Goal: Task Accomplishment & Management: Manage account settings

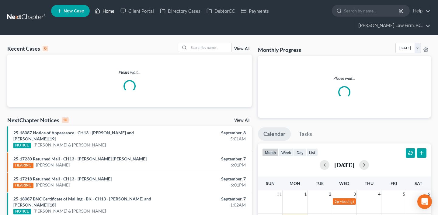
click at [117, 15] on link "Home" at bounding box center [104, 10] width 26 height 11
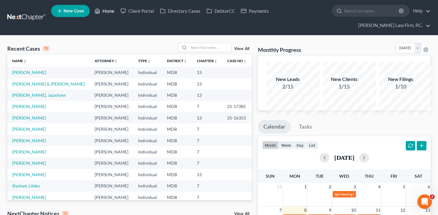
click at [117, 16] on link "Home" at bounding box center [104, 10] width 26 height 11
click at [117, 14] on link "Home" at bounding box center [104, 10] width 26 height 11
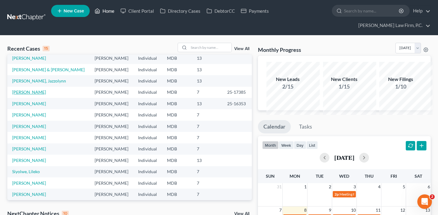
scroll to position [36, 0]
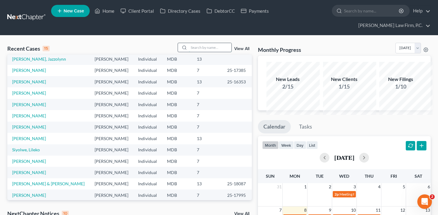
click at [194, 52] on input "search" at bounding box center [210, 47] width 43 height 9
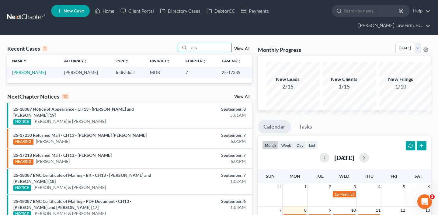
scroll to position [0, 0]
type input "chis"
click at [20, 75] on link "[PERSON_NAME]" at bounding box center [29, 72] width 34 height 5
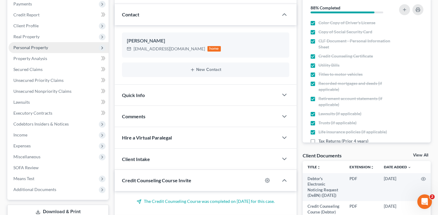
scroll to position [115, 0]
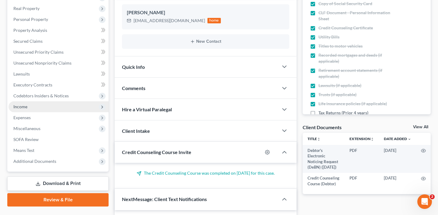
click at [56, 112] on span "Income" at bounding box center [59, 106] width 100 height 11
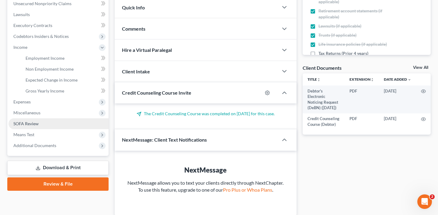
scroll to position [184, 0]
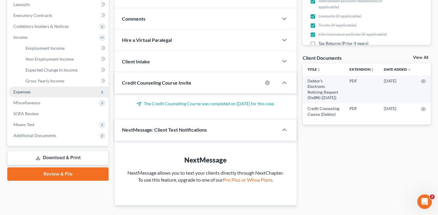
click at [49, 98] on span "Expenses" at bounding box center [59, 92] width 100 height 11
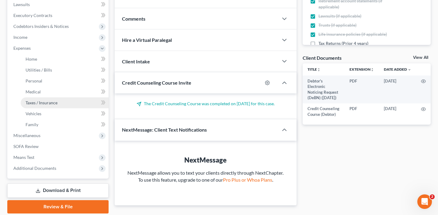
click at [57, 105] on span "Taxes / Insurance" at bounding box center [42, 102] width 32 height 5
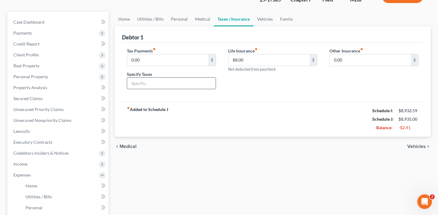
scroll to position [56, 0]
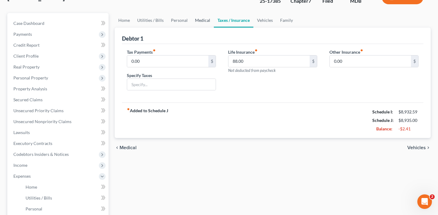
click at [214, 28] on link "Medical" at bounding box center [202, 20] width 22 height 15
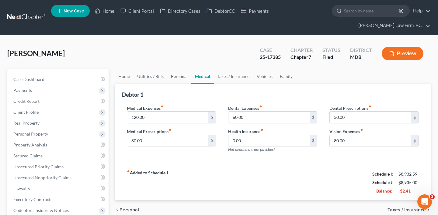
click at [186, 84] on link "Personal" at bounding box center [179, 76] width 24 height 15
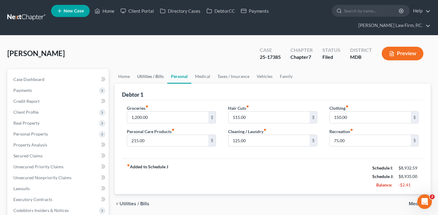
click at [159, 84] on link "Utilities / Bills" at bounding box center [150, 76] width 34 height 15
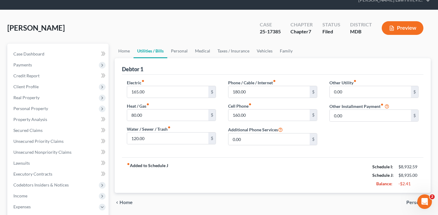
scroll to position [32, 0]
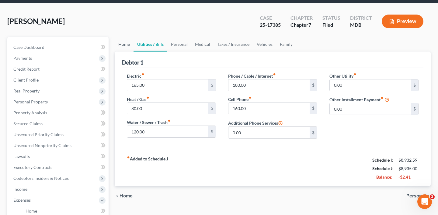
click at [130, 52] on link "Home" at bounding box center [124, 44] width 19 height 15
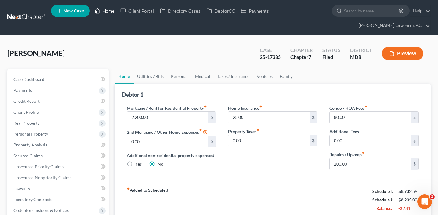
click at [117, 14] on link "Home" at bounding box center [104, 10] width 26 height 11
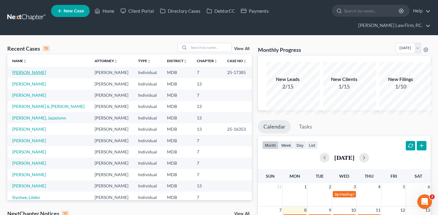
click at [34, 75] on link "[PERSON_NAME]" at bounding box center [29, 72] width 34 height 5
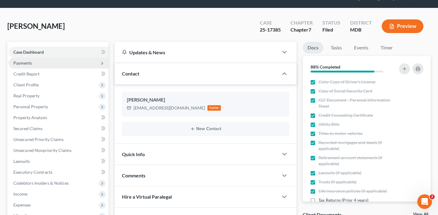
scroll to position [34, 0]
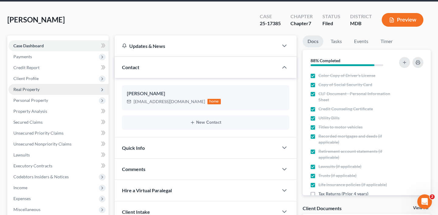
click at [39, 95] on span "Real Property" at bounding box center [59, 89] width 100 height 11
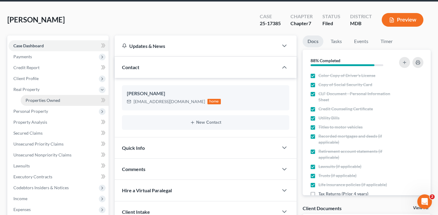
click at [43, 103] on span "Properties Owned" at bounding box center [43, 100] width 35 height 5
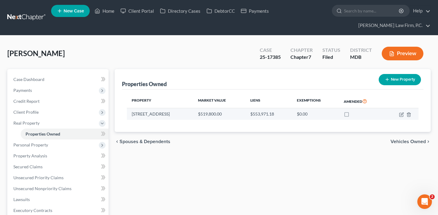
click at [390, 120] on td at bounding box center [401, 114] width 34 height 12
click at [399, 117] on icon "button" at bounding box center [401, 114] width 5 height 5
select select "21"
select select "8"
select select "0"
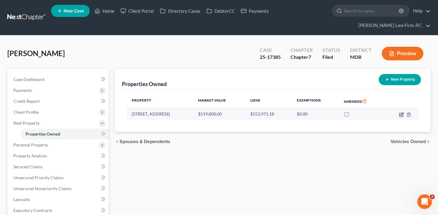
select select "0"
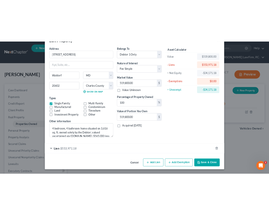
scroll to position [44, 0]
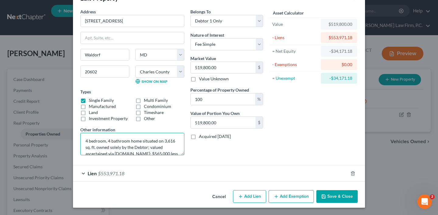
click at [141, 156] on textarea "4 bedroom, 4 bathroom home situated on 3,616 sq. ft. owned solely by the Debtor…" at bounding box center [132, 144] width 104 height 22
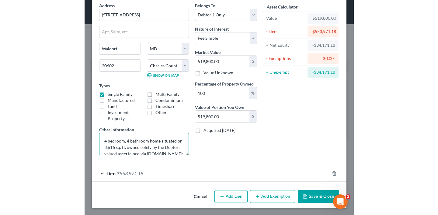
scroll to position [40, 0]
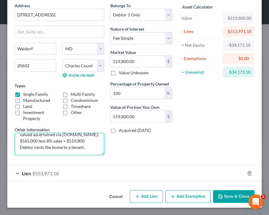
drag, startPoint x: 72, startPoint y: 177, endPoint x: 100, endPoint y: 194, distance: 32.2
click at [100, 160] on div "Address * 4824 [GEOGRAPHIC_DATA] [GEOGRAPHIC_DATA] [US_STATE][GEOGRAPHIC_DATA] …" at bounding box center [60, 81] width 96 height 158
click at [82, 156] on textarea "4 bedroom, 4 bathroom home situated on 3,616 sq. ft. owned solely by the Debtor…" at bounding box center [60, 144] width 90 height 22
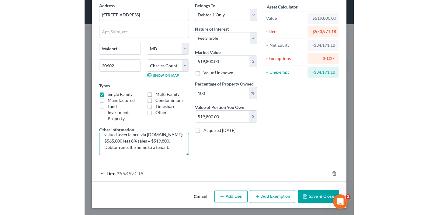
scroll to position [16, 0]
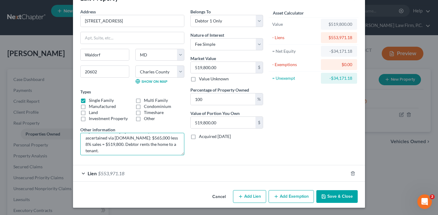
drag, startPoint x: 123, startPoint y: 154, endPoint x: 119, endPoint y: 154, distance: 3.7
click at [119, 154] on textarea "4 bedroom, 4 bathroom home situated on 3,616 sq. ft. owned solely by the Debtor…" at bounding box center [132, 144] width 104 height 22
click at [135, 156] on textarea "4 bedroom, 4 bathroom home situated on 3,616 sq. ft. owned solely by the Debtor…" at bounding box center [132, 144] width 104 height 22
drag, startPoint x: 114, startPoint y: 125, endPoint x: 87, endPoint y: 125, distance: 27.0
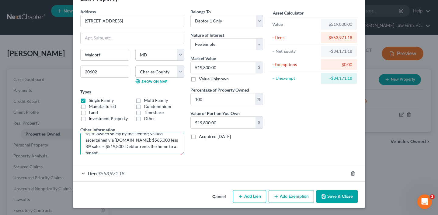
click at [87, 133] on textarea "4 bedroom, 4 bathroom home situated on 3,616 sq. ft. owned solely by the Debtor…" at bounding box center [132, 144] width 104 height 22
click at [137, 134] on textarea "4 bedroom, 4 bathroom home situated on 3,616 sq. ft. owned solely by the Debtor…" at bounding box center [132, 144] width 104 height 22
drag, startPoint x: 111, startPoint y: 125, endPoint x: 87, endPoint y: 125, distance: 23.4
click at [87, 133] on textarea "4 bedroom, 4 bathroom home situated on 3,616 sq. ft. owned solely by the Debtor…" at bounding box center [132, 144] width 104 height 22
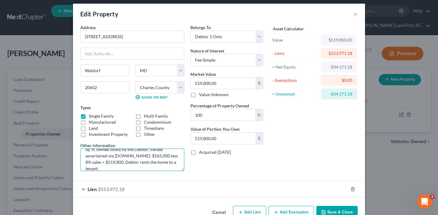
scroll to position [0, 0]
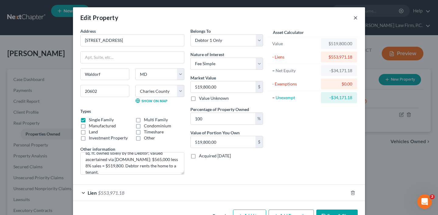
click at [357, 21] on button "×" at bounding box center [355, 17] width 4 height 7
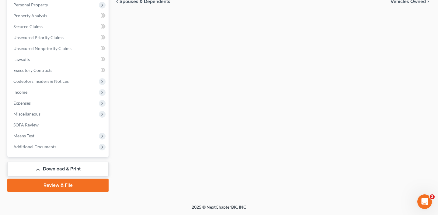
scroll to position [224, 0]
click at [40, 144] on span "Additional Documents" at bounding box center [34, 146] width 43 height 5
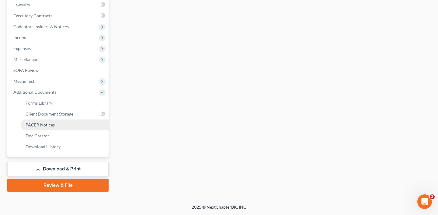
click at [45, 128] on span "PACER Notices" at bounding box center [40, 124] width 29 height 5
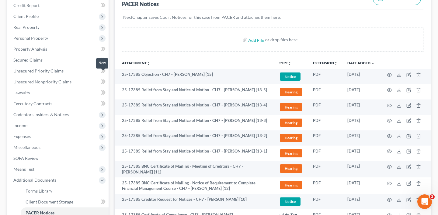
scroll to position [95, 0]
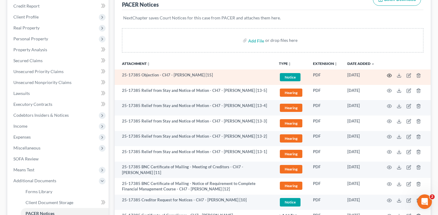
click at [386, 78] on icon "button" at bounding box center [388, 75] width 5 height 5
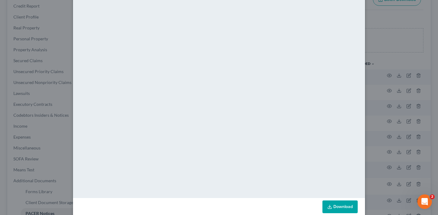
scroll to position [12, 0]
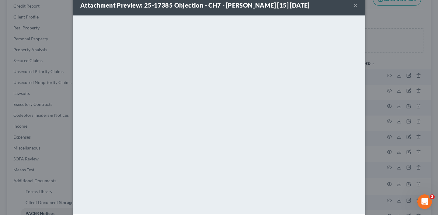
click at [357, 9] on button "×" at bounding box center [355, 5] width 4 height 7
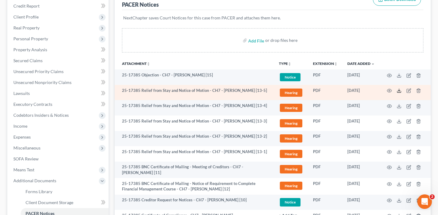
click at [396, 93] on icon at bounding box center [398, 90] width 5 height 5
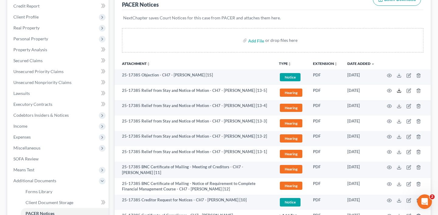
scroll to position [163, 0]
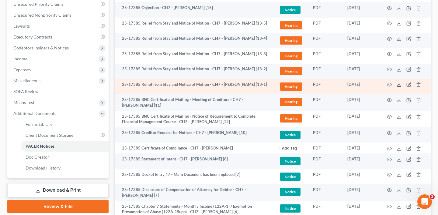
click at [398, 85] on polyline at bounding box center [399, 84] width 2 height 1
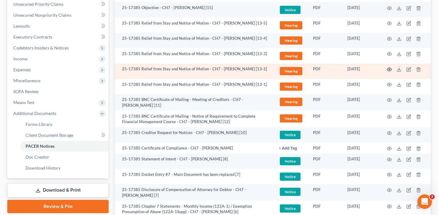
click at [387, 71] on icon "button" at bounding box center [389, 69] width 5 height 3
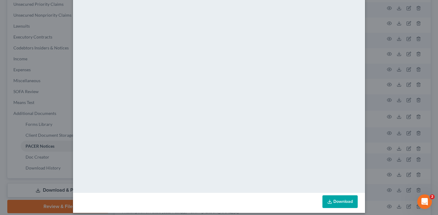
scroll to position [0, 0]
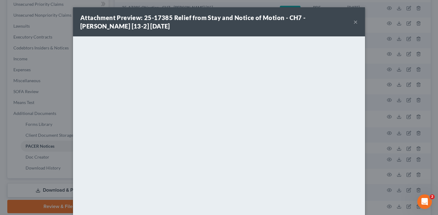
click at [357, 26] on button "×" at bounding box center [355, 21] width 4 height 7
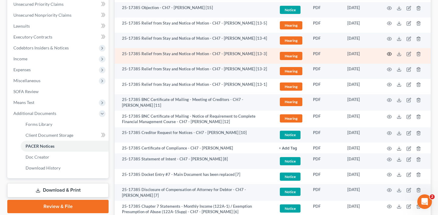
click at [386, 57] on icon "button" at bounding box center [388, 54] width 5 height 5
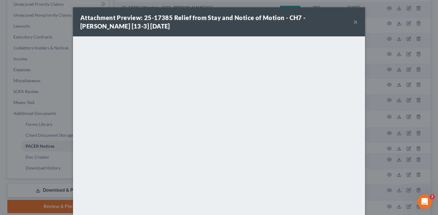
click at [357, 26] on button "×" at bounding box center [355, 21] width 4 height 7
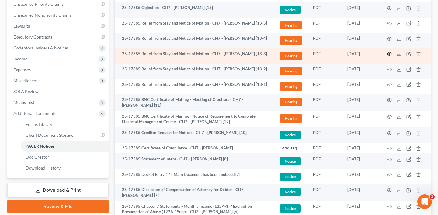
click at [386, 57] on icon "button" at bounding box center [388, 54] width 5 height 5
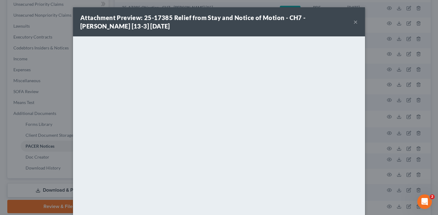
click at [357, 26] on button "×" at bounding box center [355, 21] width 4 height 7
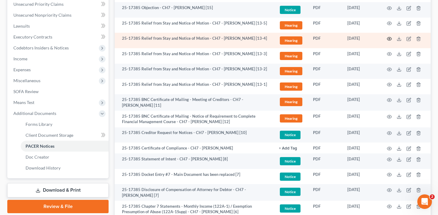
click at [387, 41] on icon "button" at bounding box center [389, 38] width 5 height 3
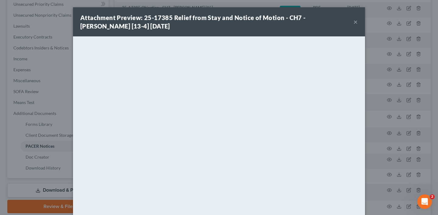
click at [357, 26] on button "×" at bounding box center [355, 21] width 4 height 7
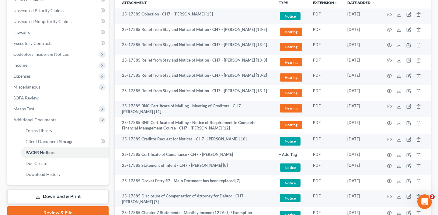
scroll to position [156, 0]
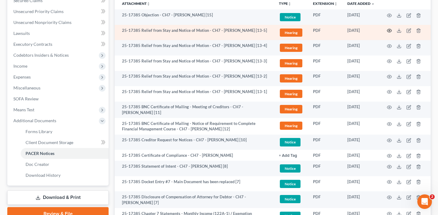
click at [386, 33] on icon "button" at bounding box center [388, 30] width 5 height 5
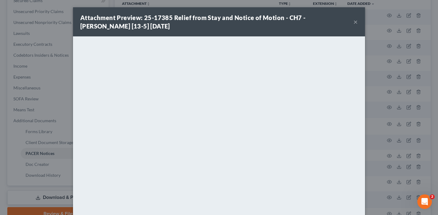
click at [357, 25] on button "×" at bounding box center [355, 21] width 4 height 7
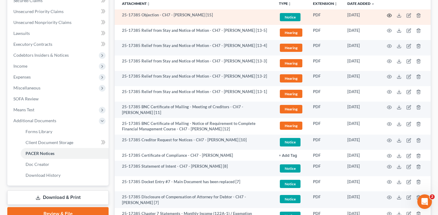
click at [386, 18] on icon "button" at bounding box center [388, 15] width 5 height 5
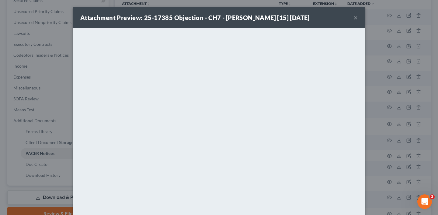
click at [357, 21] on button "×" at bounding box center [355, 17] width 4 height 7
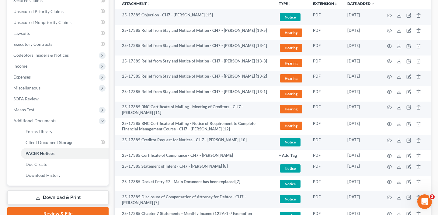
scroll to position [0, 0]
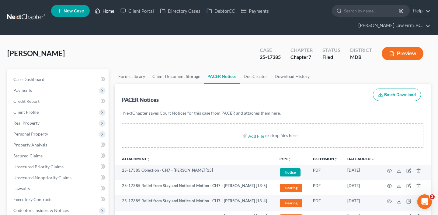
click at [117, 12] on link "Home" at bounding box center [104, 10] width 26 height 11
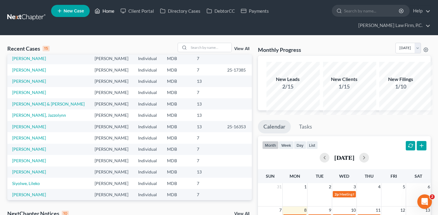
scroll to position [19, 0]
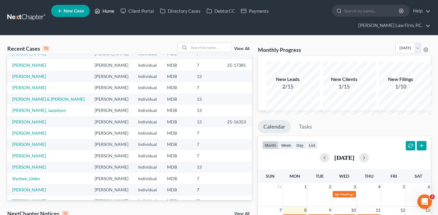
click at [117, 12] on link "Home" at bounding box center [104, 10] width 26 height 11
click at [189, 52] on input "search" at bounding box center [210, 47] width 43 height 9
type input "[PERSON_NAME]"
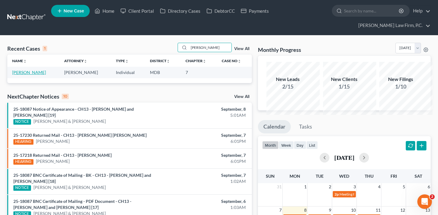
click at [36, 75] on link "[PERSON_NAME]" at bounding box center [29, 72] width 34 height 5
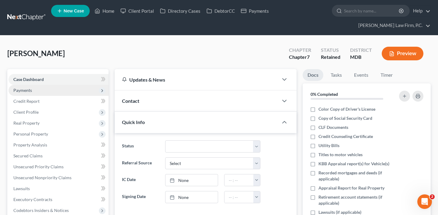
click at [36, 96] on span "Payments" at bounding box center [59, 90] width 100 height 11
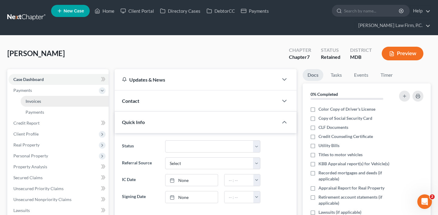
click at [39, 104] on span "Invoices" at bounding box center [33, 101] width 15 height 5
